Goal: Information Seeking & Learning: Learn about a topic

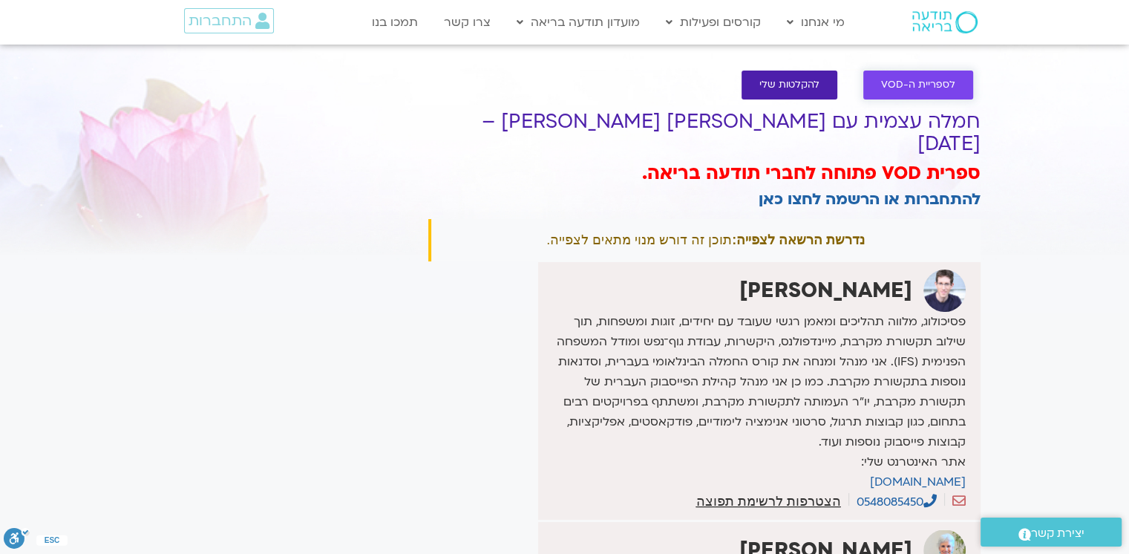
click at [788, 93] on link "לספריית ה-VOD" at bounding box center [919, 85] width 110 height 29
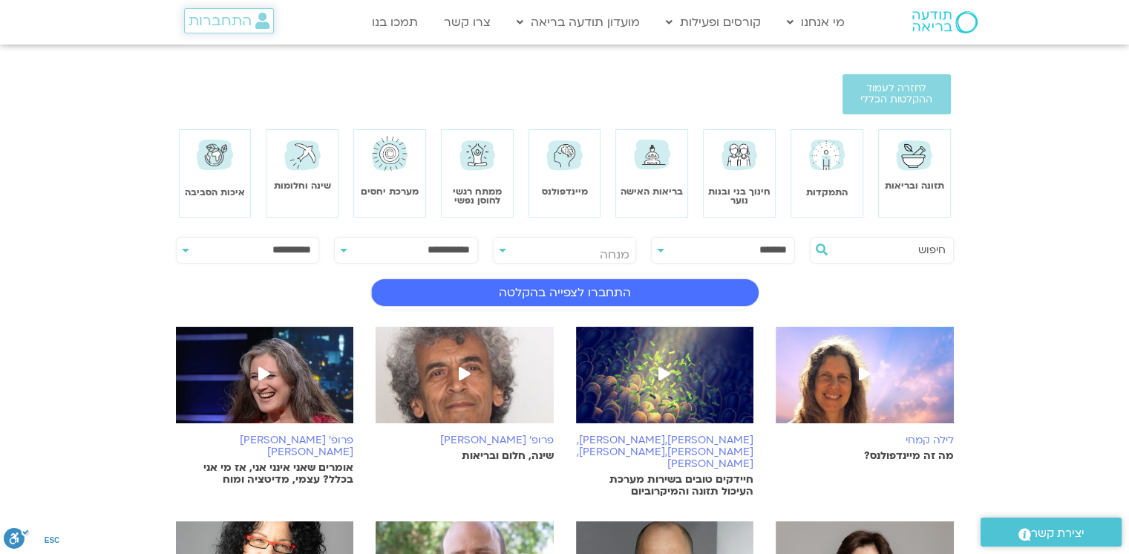
click at [203, 15] on span "התחברות" at bounding box center [220, 21] width 63 height 16
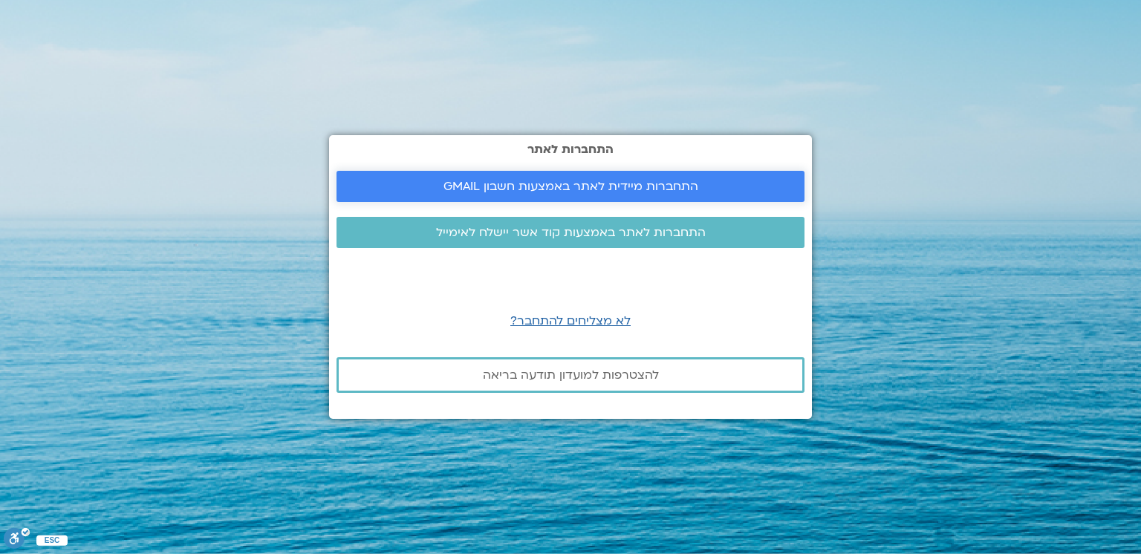
click at [627, 180] on span "התחברות מיידית לאתר באמצעות חשבון GMAIL" at bounding box center [570, 186] width 255 height 13
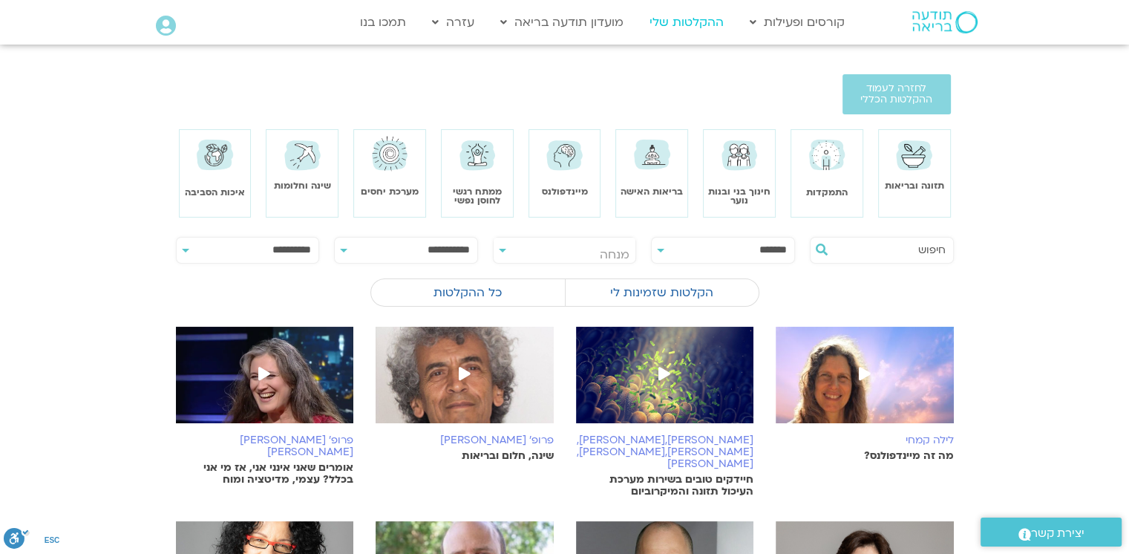
click at [673, 19] on link "ההקלטות שלי" at bounding box center [686, 22] width 89 height 28
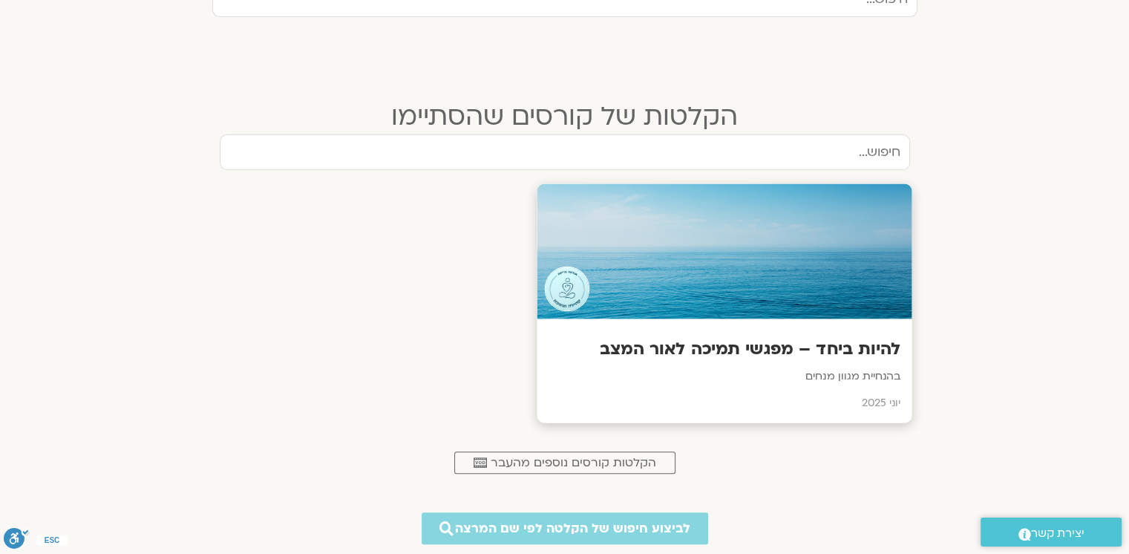
scroll to position [534, 0]
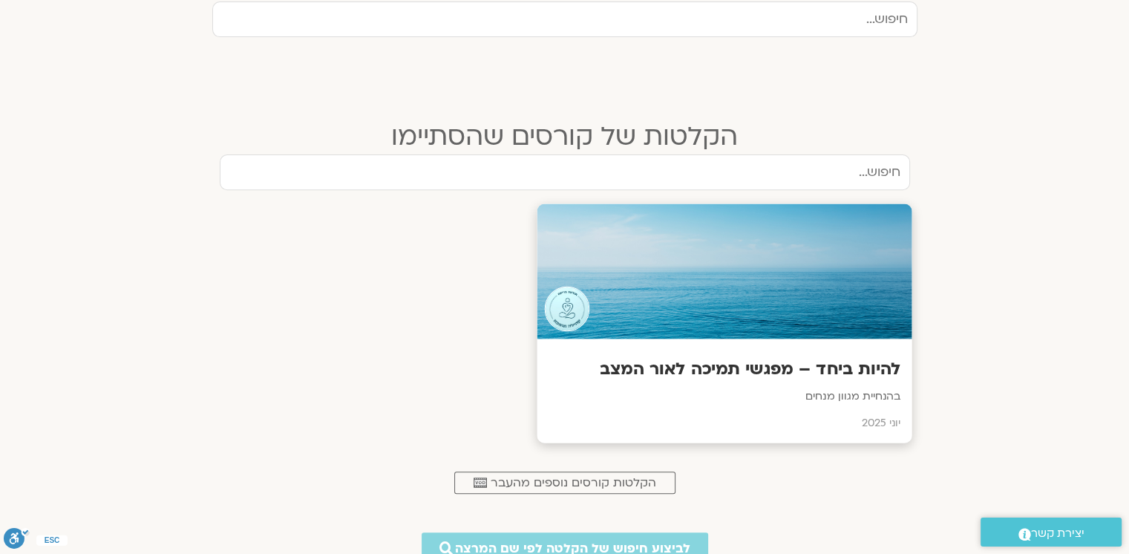
click at [778, 360] on h3 "להיות ביחד – מפגשי תמיכה לאור המצב" at bounding box center [724, 369] width 353 height 23
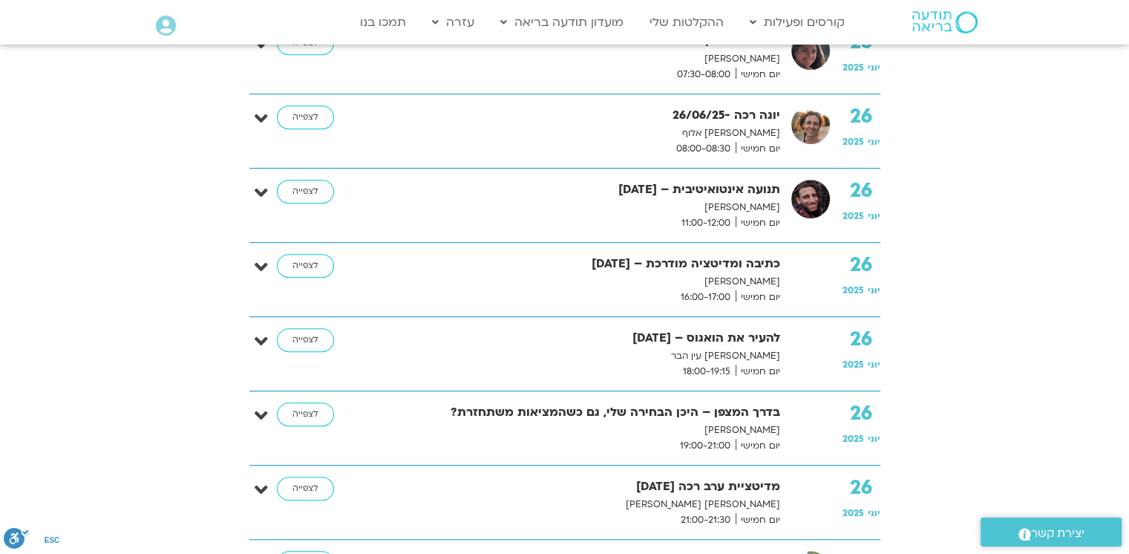
scroll to position [6478, 0]
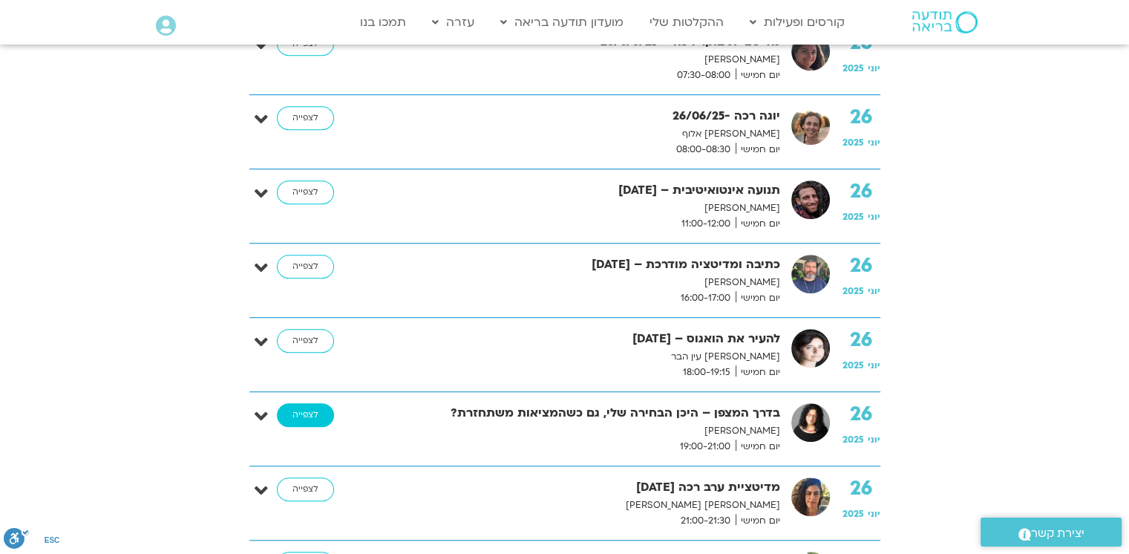
click at [308, 403] on link "לצפייה" at bounding box center [305, 415] width 57 height 24
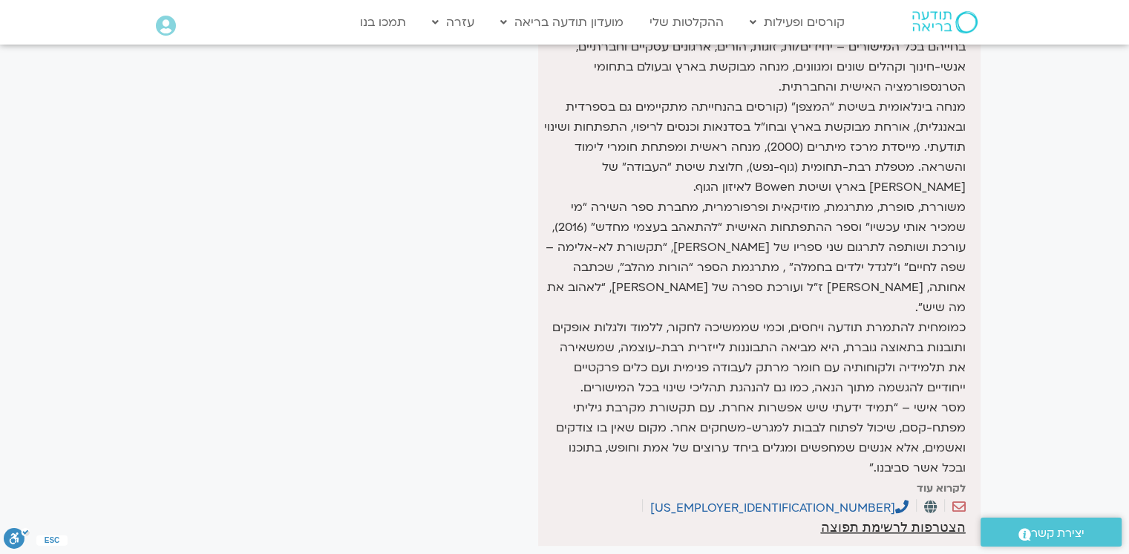
scroll to position [520, 0]
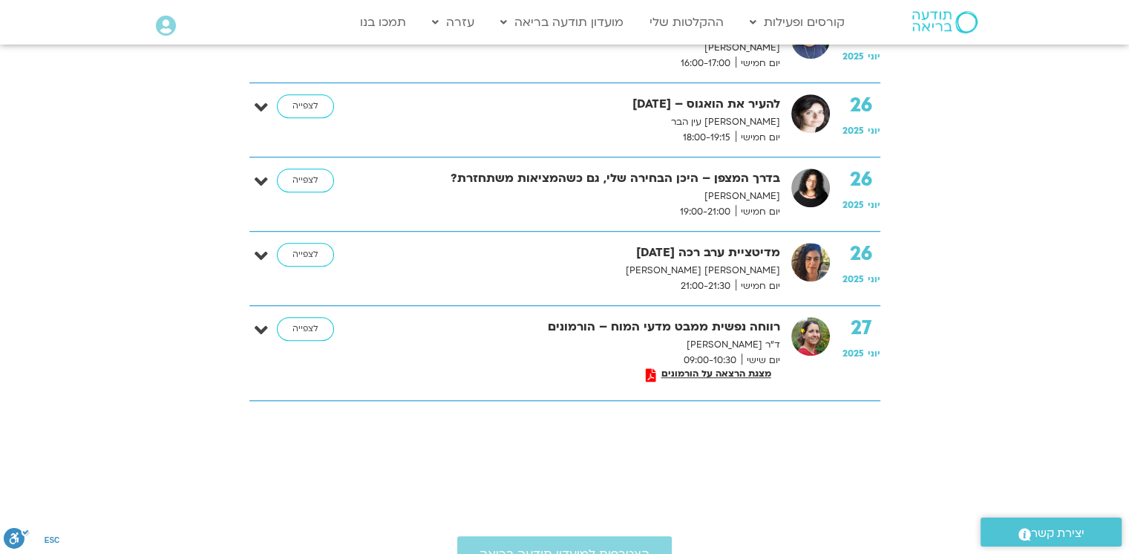
scroll to position [6712, 0]
click at [307, 318] on link "לצפייה" at bounding box center [305, 330] width 57 height 24
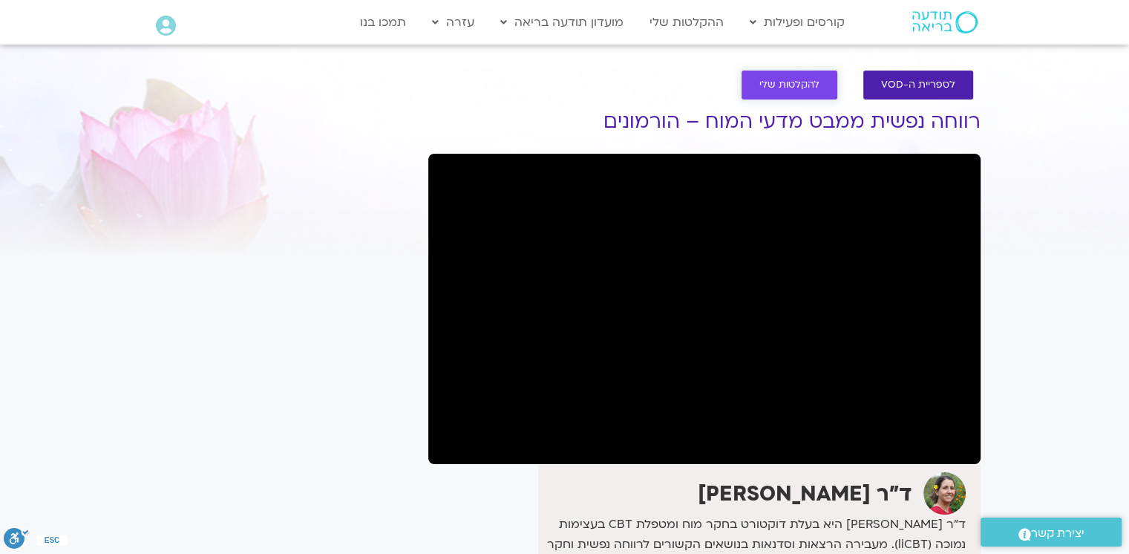
click at [811, 88] on span "להקלטות שלי" at bounding box center [790, 84] width 60 height 11
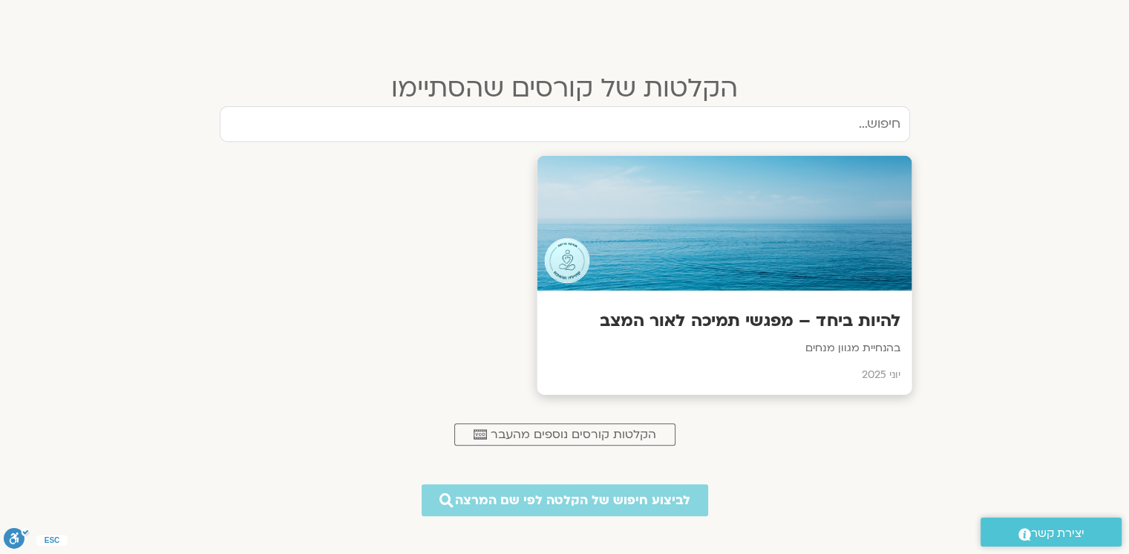
scroll to position [579, 0]
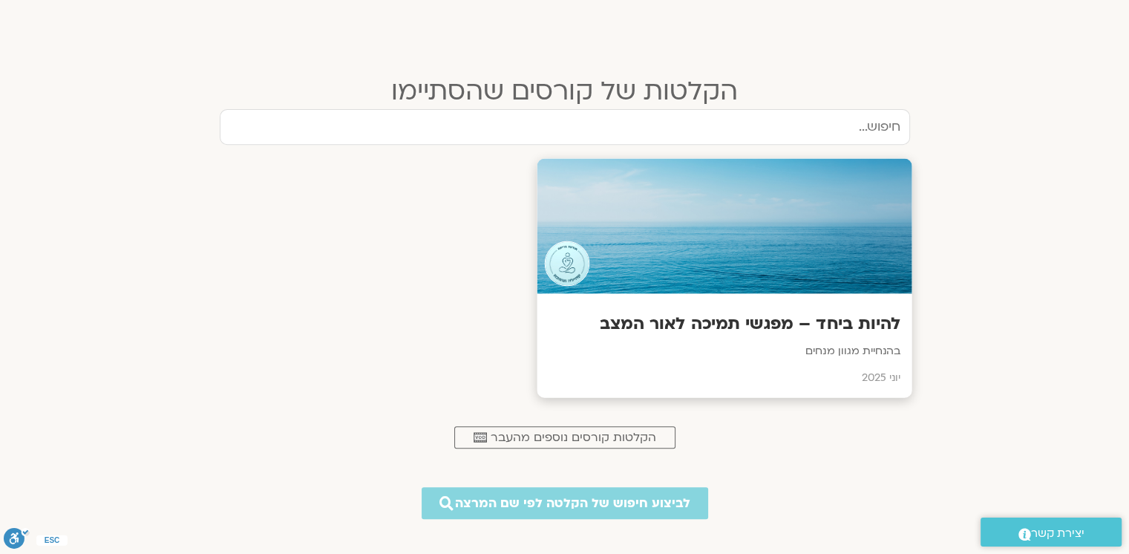
click at [738, 335] on div "להיות ביחד – מפגשי תמיכה לאור המצב בהנחיית מגוון מנחים יוני 2025" at bounding box center [724, 346] width 375 height 104
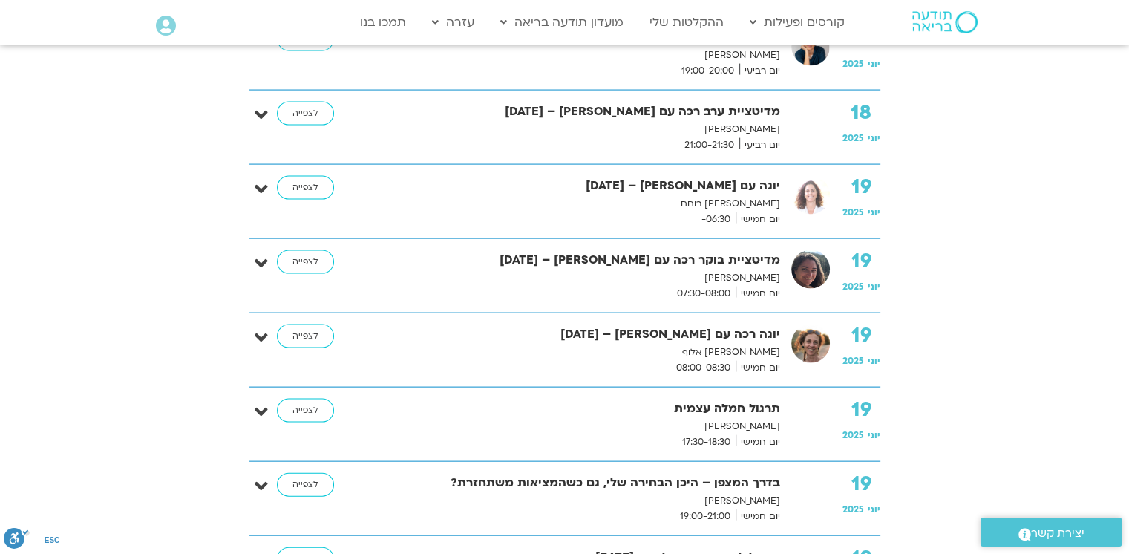
scroll to position [3104, 0]
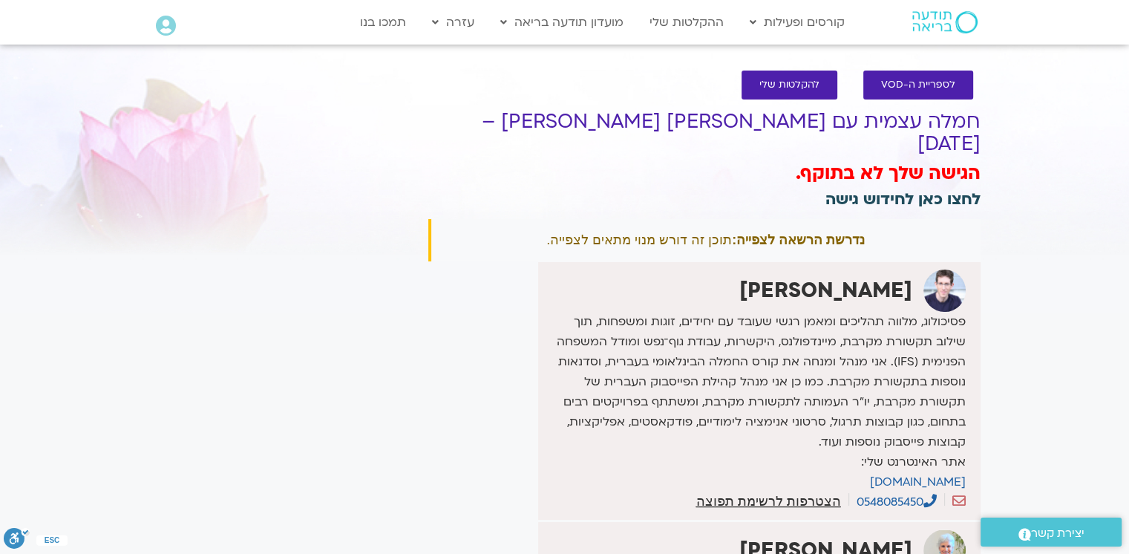
click at [893, 189] on link "לחצו כאן לחידוש גישה" at bounding box center [903, 200] width 155 height 22
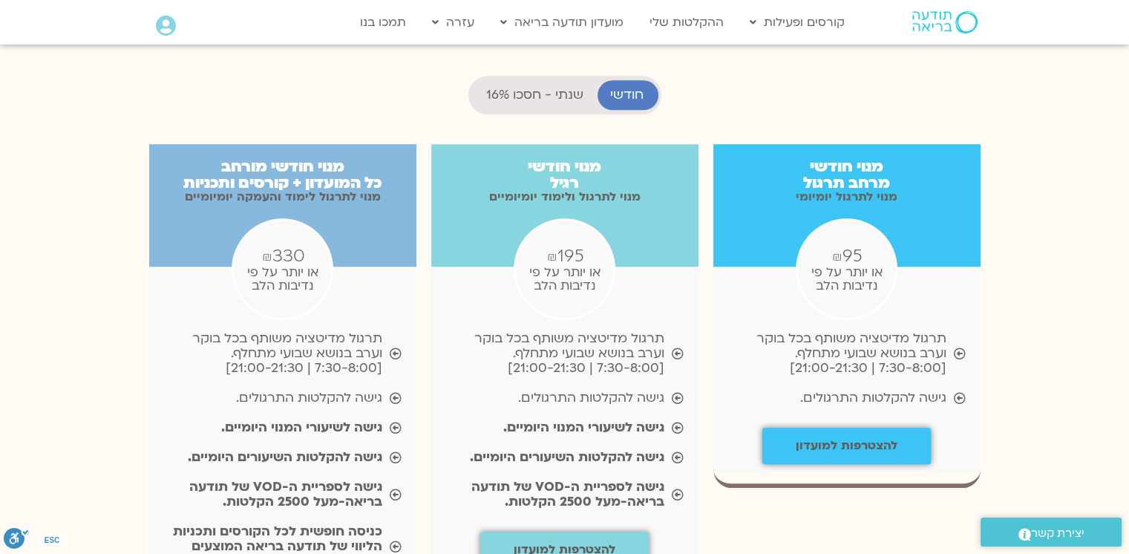
scroll to position [1487, 0]
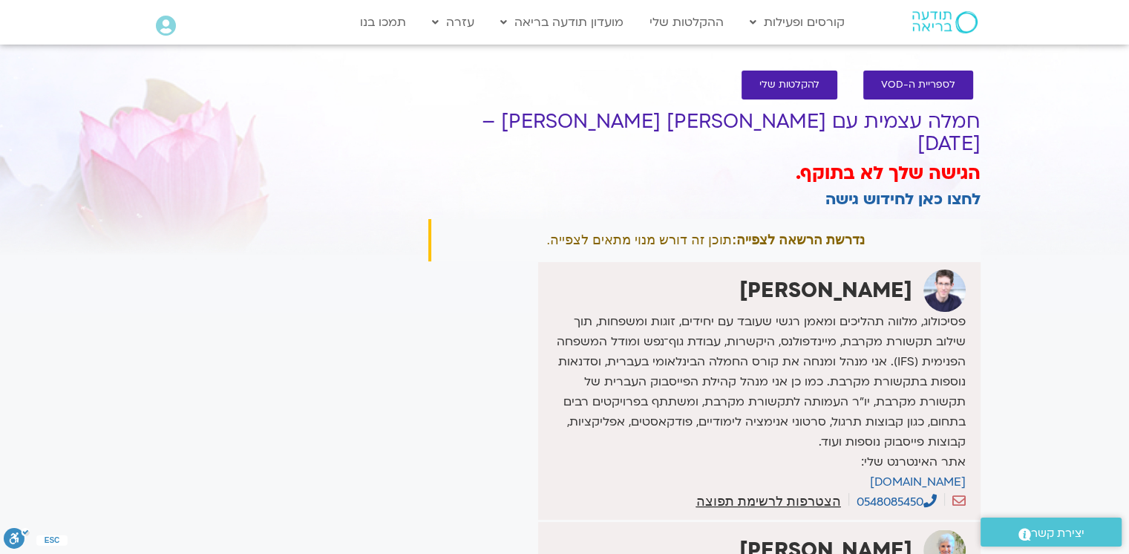
click at [169, 27] on icon at bounding box center [166, 26] width 20 height 21
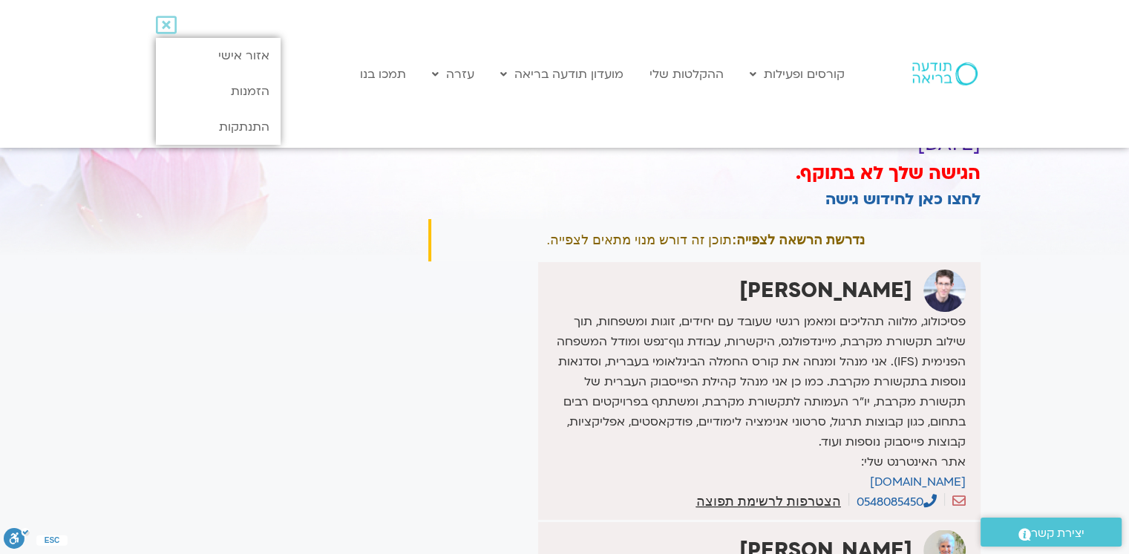
click at [169, 26] on icon at bounding box center [166, 25] width 21 height 21
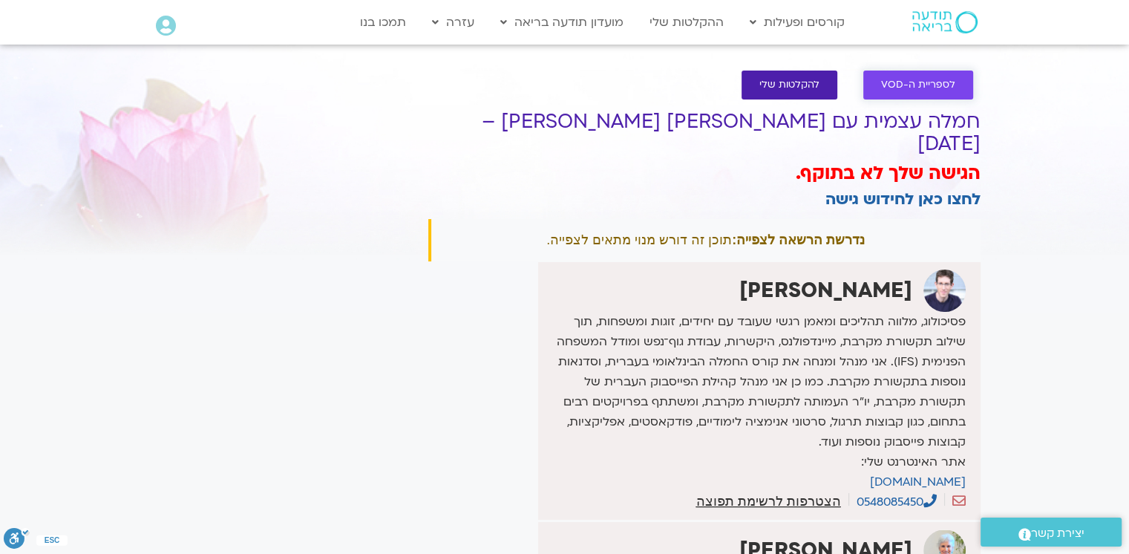
click at [896, 90] on span "לספריית ה-VOD" at bounding box center [918, 84] width 74 height 11
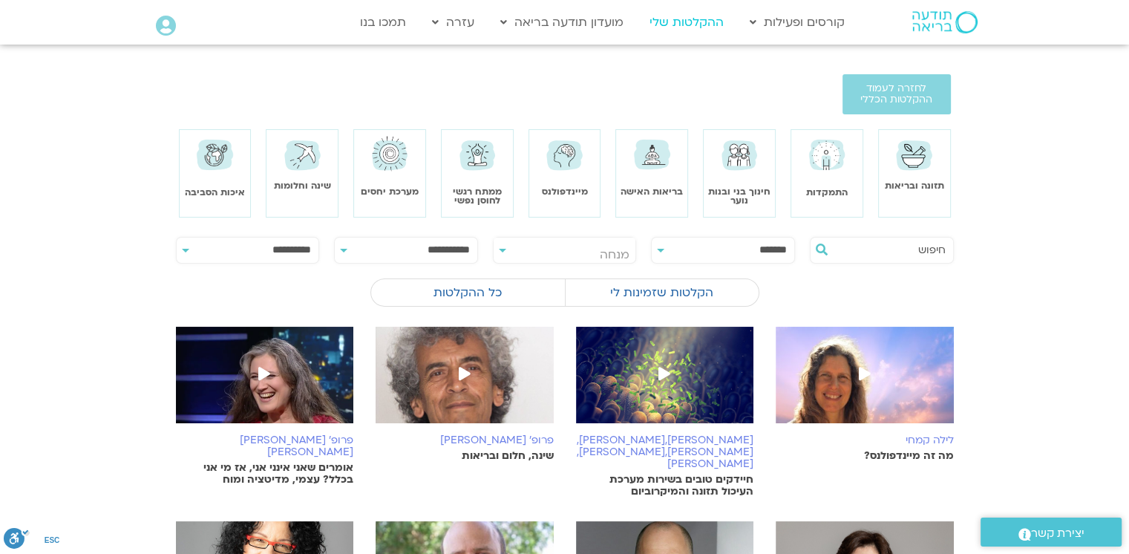
click at [680, 18] on link "ההקלטות שלי" at bounding box center [686, 22] width 89 height 28
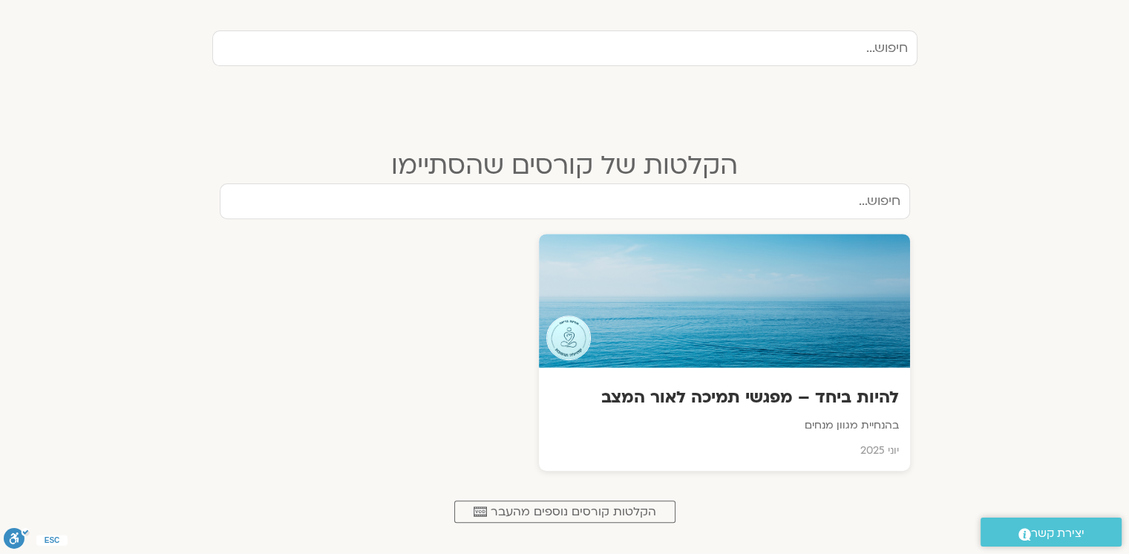
scroll to position [597, 0]
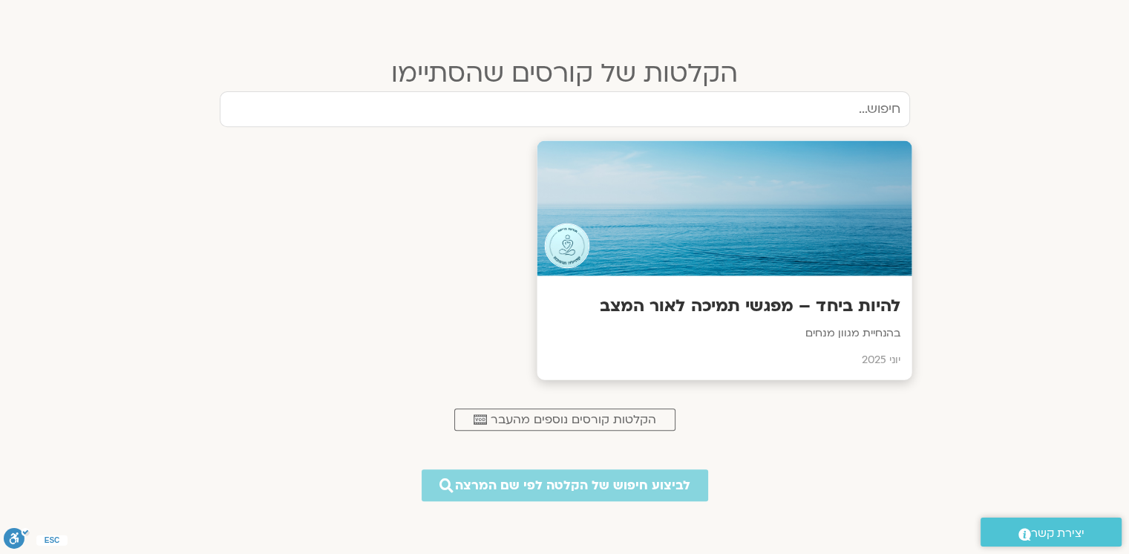
click at [675, 300] on h3 "להיות ביחד – מפגשי תמיכה לאור המצב" at bounding box center [724, 306] width 353 height 23
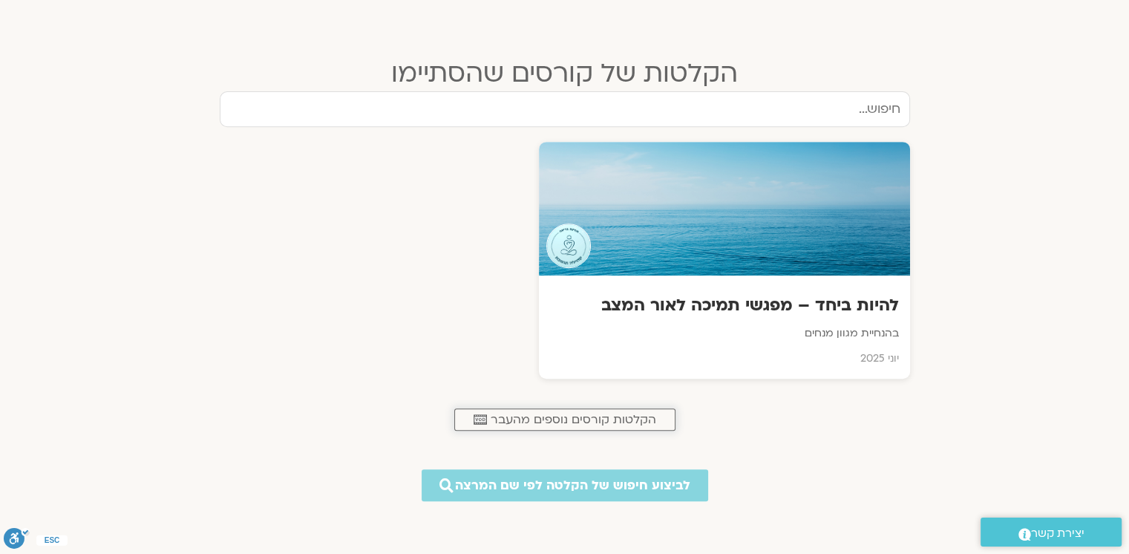
click at [626, 425] on span "הקלטות קורסים נוספים מהעבר" at bounding box center [574, 419] width 166 height 13
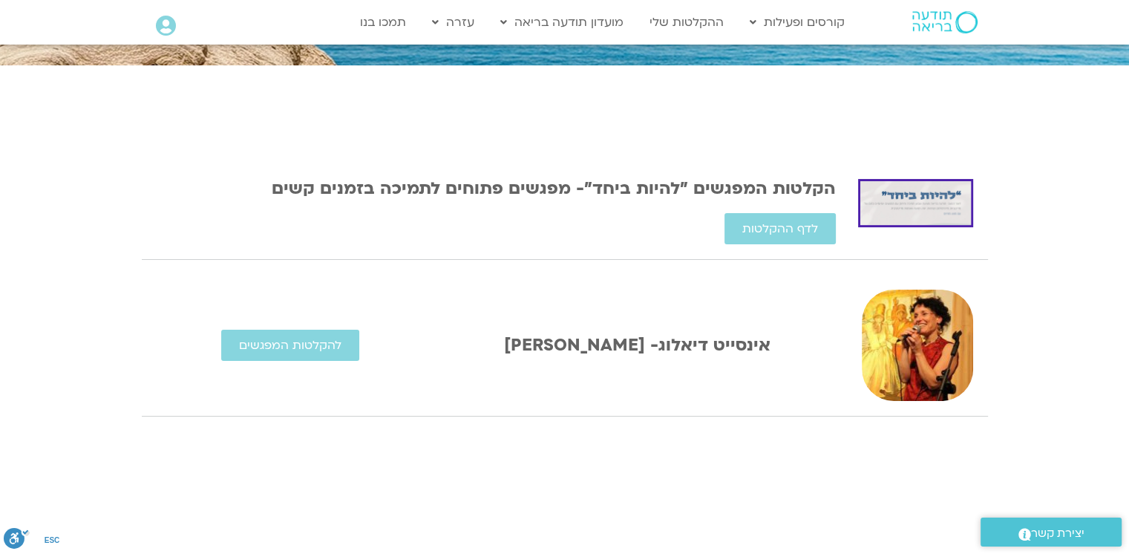
scroll to position [264, 0]
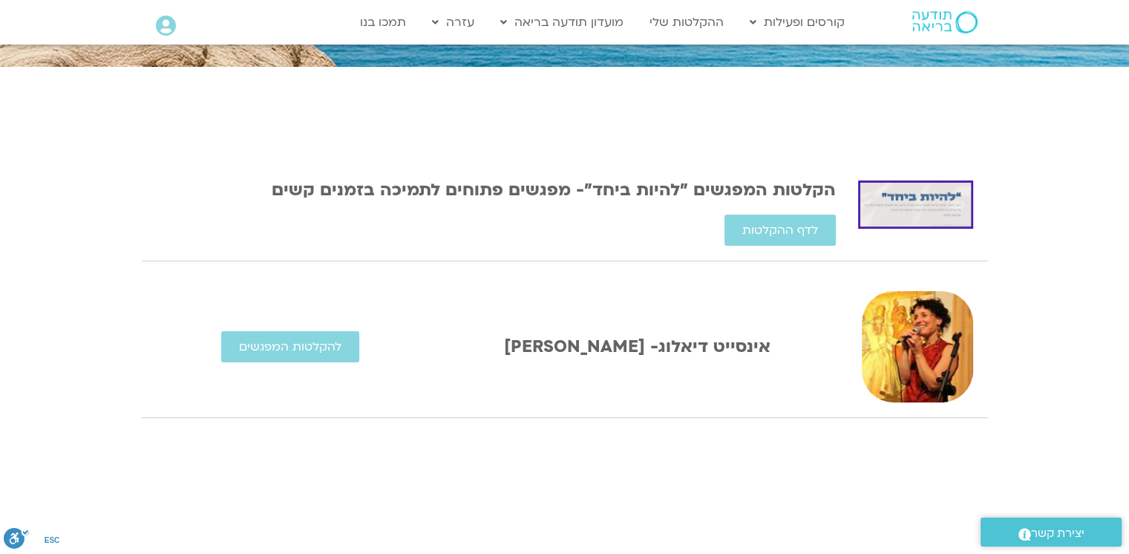
click at [689, 351] on link "אינסייט דיאלוג- [PERSON_NAME]" at bounding box center [637, 346] width 267 height 23
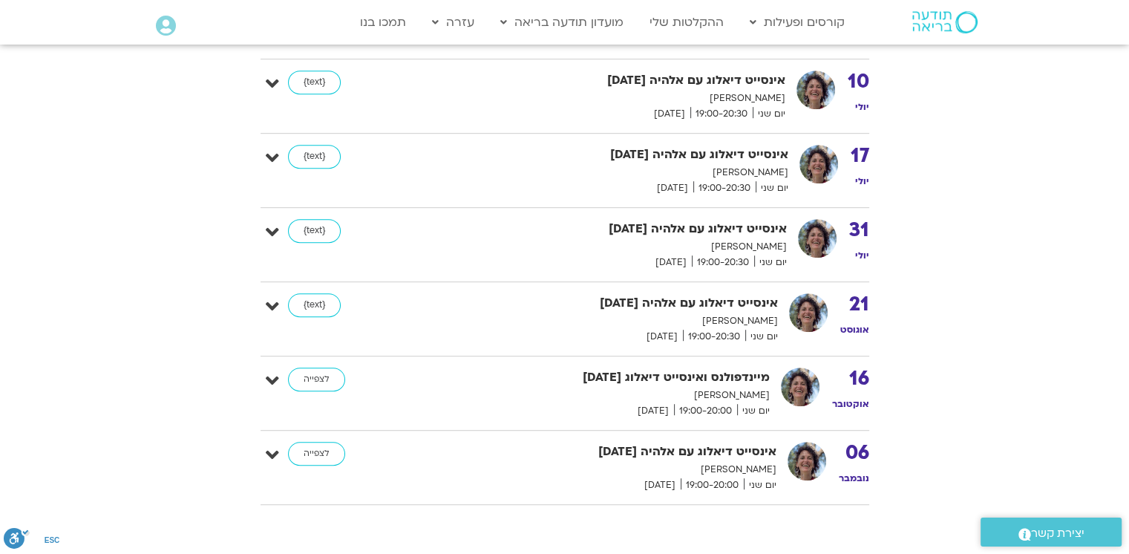
scroll to position [956, 0]
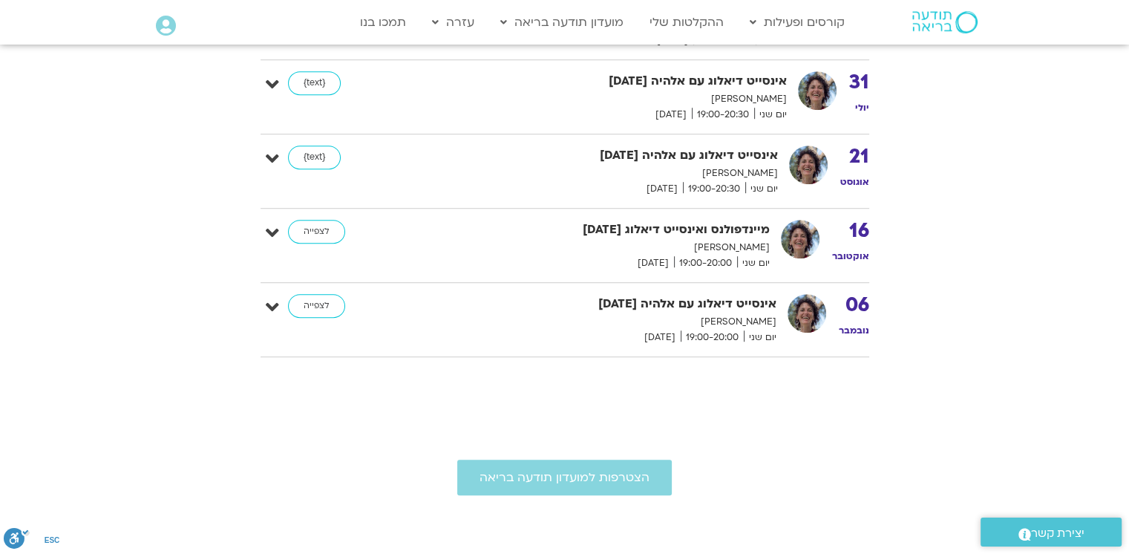
click at [673, 302] on strong "אינסייט דיאלוג עם אלהיה [DATE]" at bounding box center [598, 304] width 356 height 20
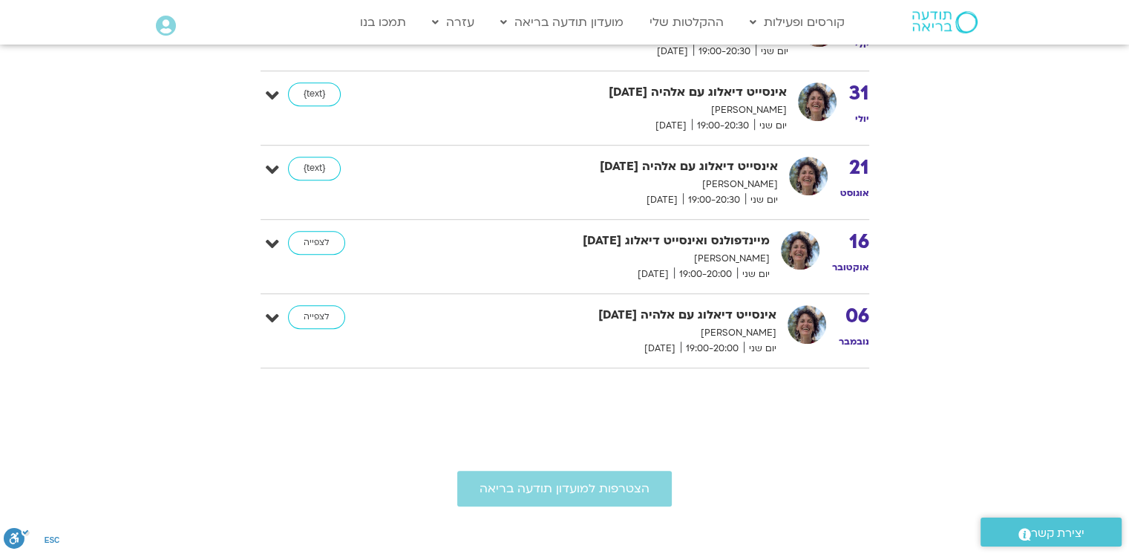
scroll to position [946, 0]
